Goal: Task Accomplishment & Management: Manage account settings

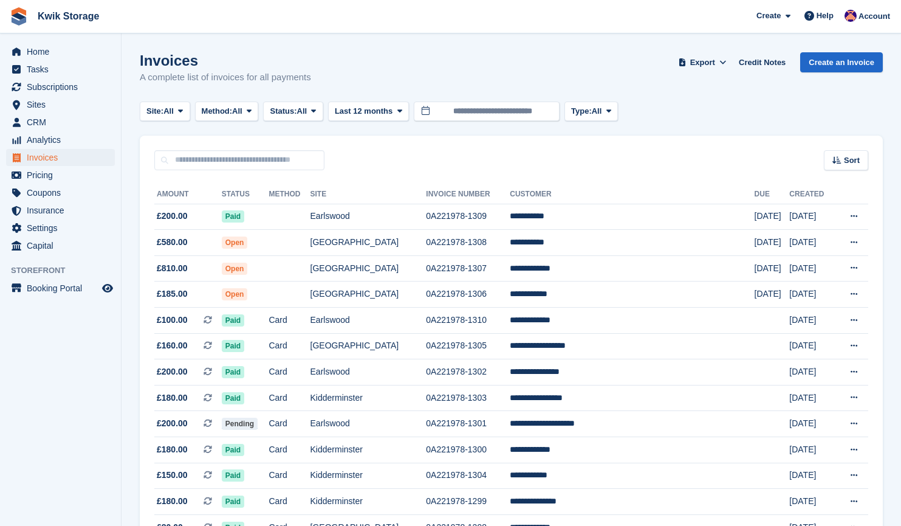
scroll to position [80, 0]
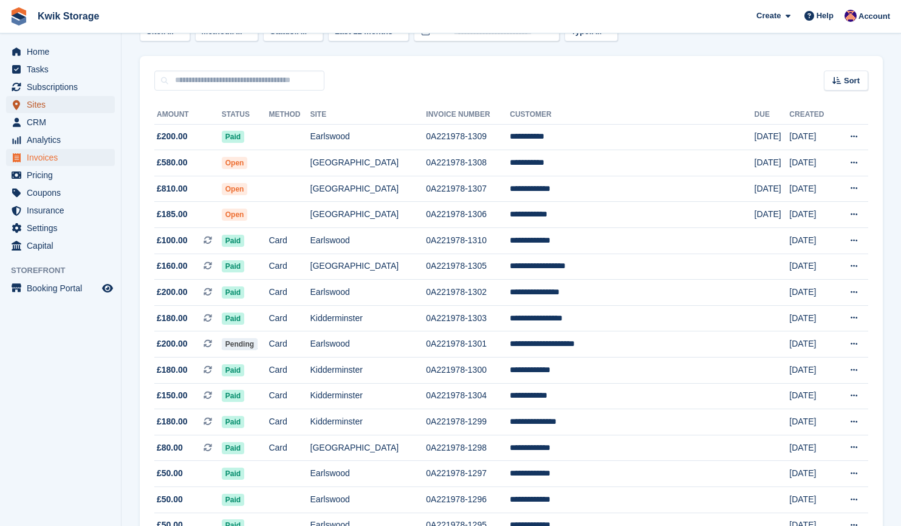
click at [54, 108] on span "Sites" at bounding box center [63, 104] width 73 height 17
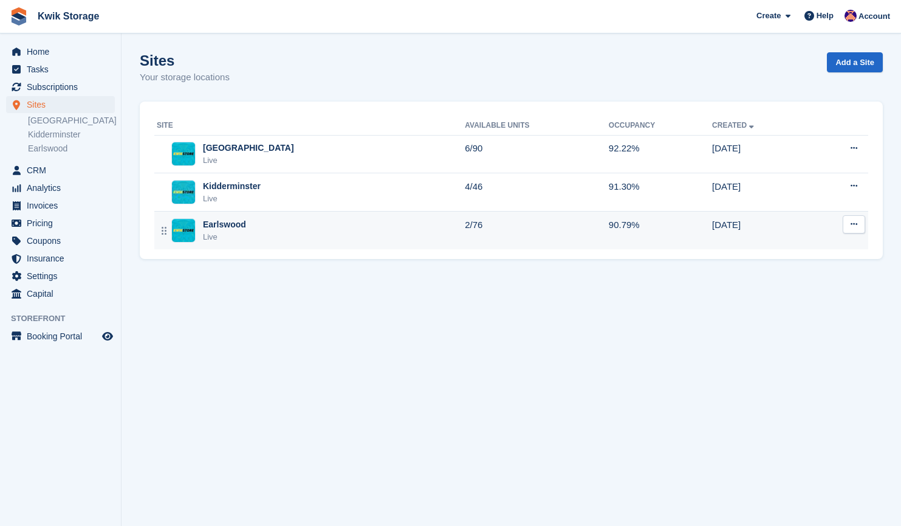
click at [239, 222] on div "Earlswood" at bounding box center [224, 224] width 43 height 13
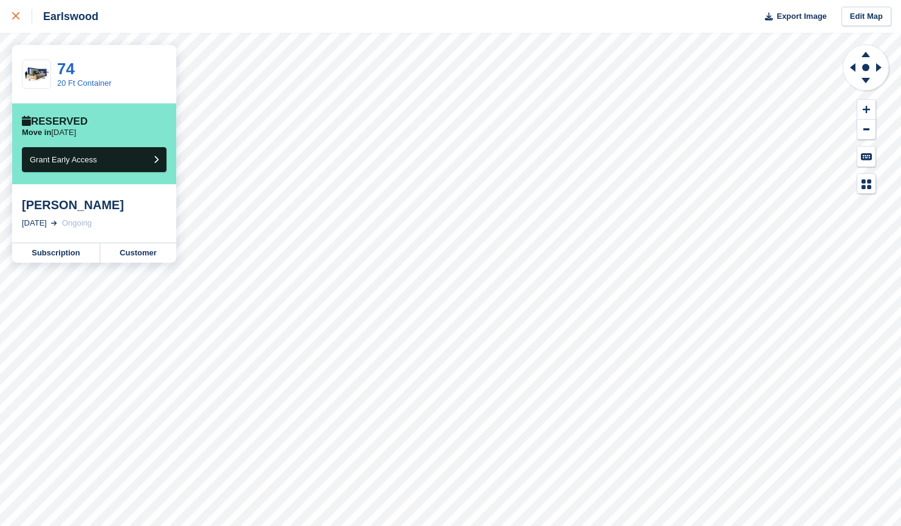
click at [10, 13] on link at bounding box center [16, 16] width 32 height 33
click at [12, 12] on link at bounding box center [16, 16] width 32 height 33
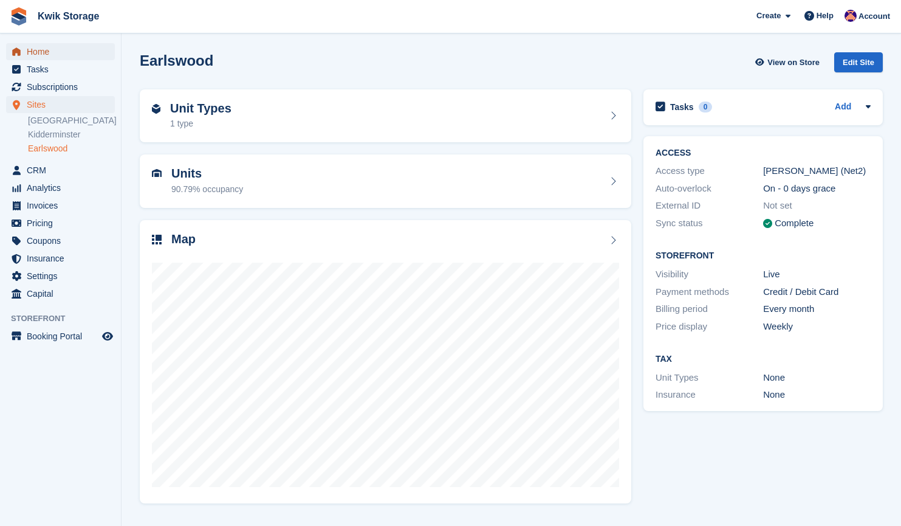
click at [38, 56] on span "Home" at bounding box center [63, 51] width 73 height 17
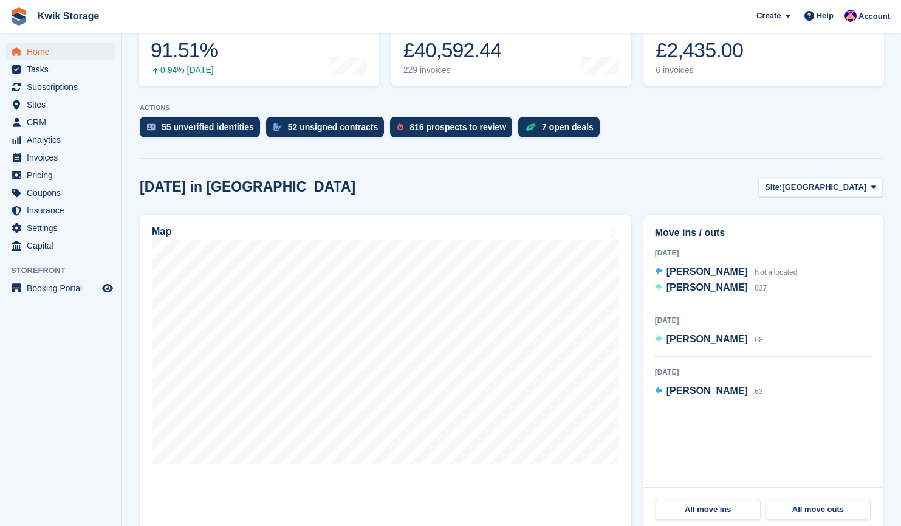
scroll to position [185, 0]
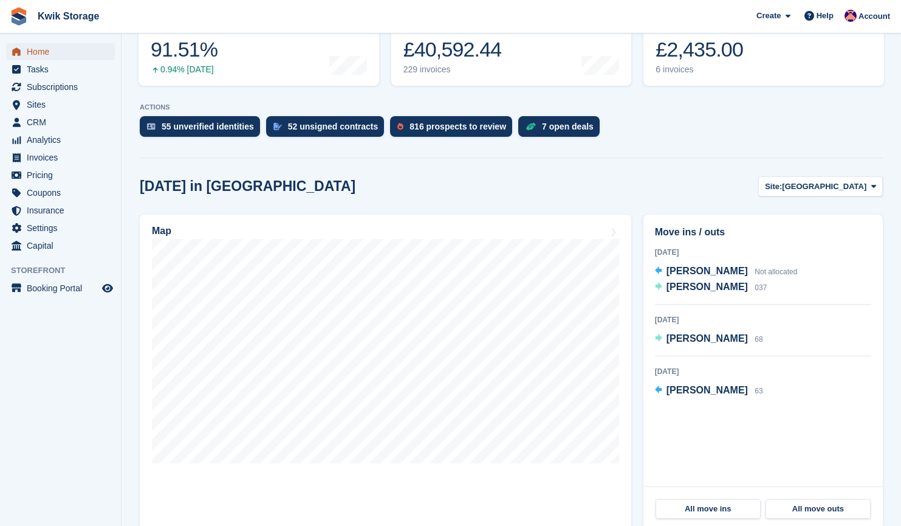
click at [48, 50] on span "Home" at bounding box center [63, 51] width 73 height 17
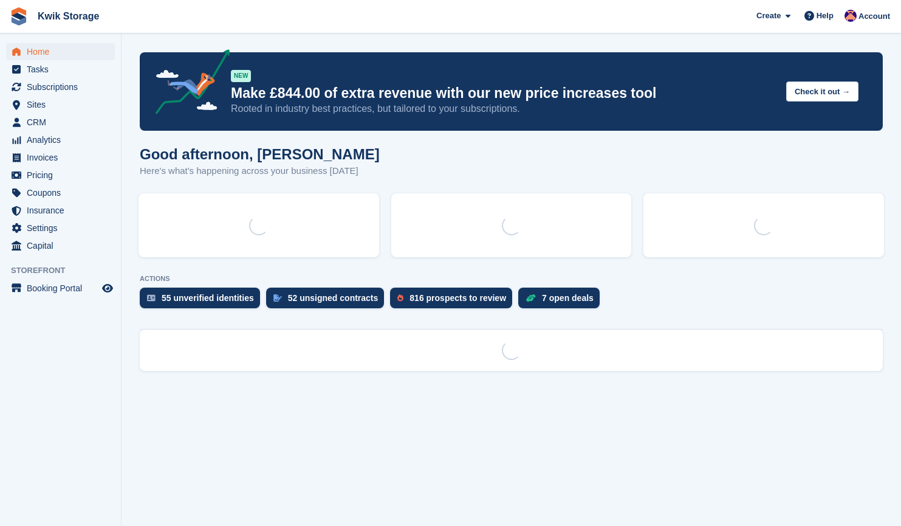
scroll to position [0, 0]
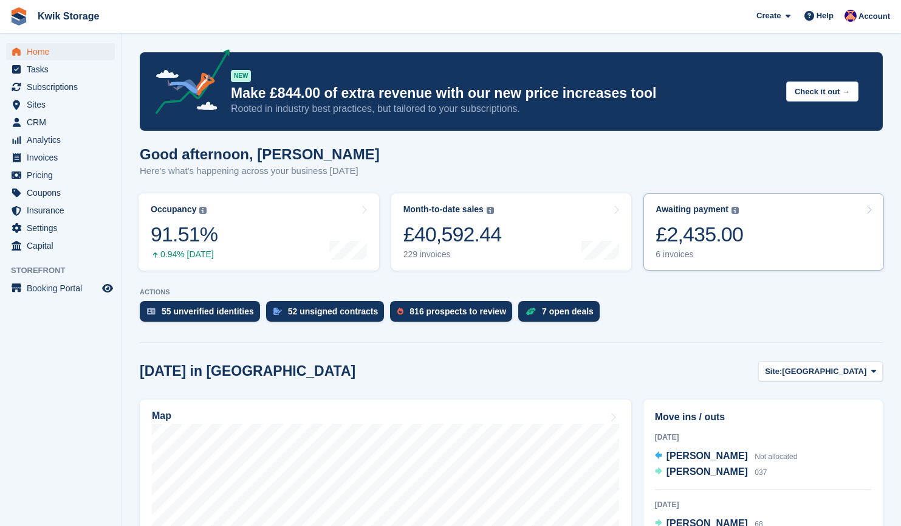
click at [751, 237] on link "Awaiting payment The total outstanding balance on all open invoices. £2,435.00 …" at bounding box center [764, 231] width 241 height 77
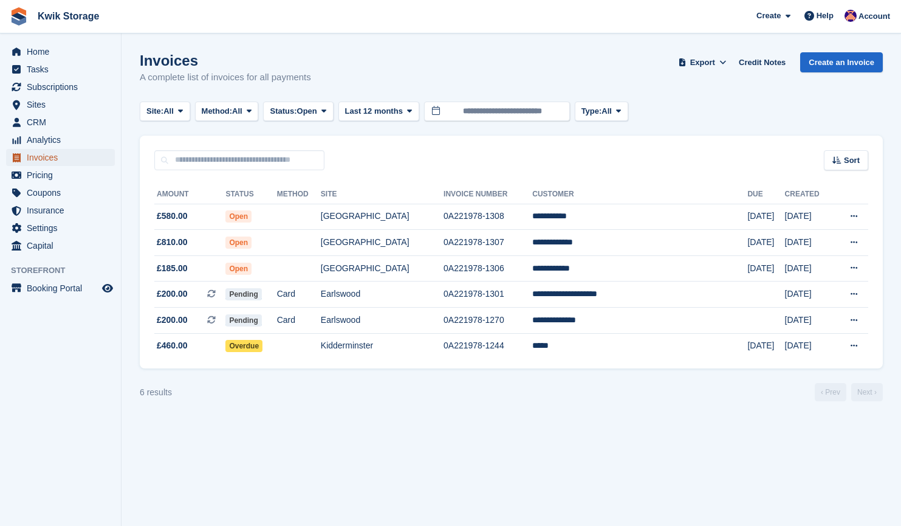
click at [73, 156] on span "Invoices" at bounding box center [63, 157] width 73 height 17
